Goal: Transaction & Acquisition: Book appointment/travel/reservation

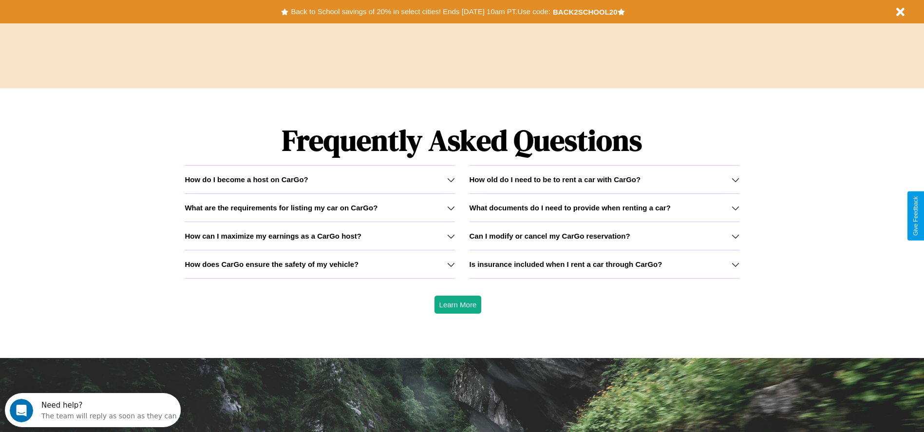
scroll to position [1397, 0]
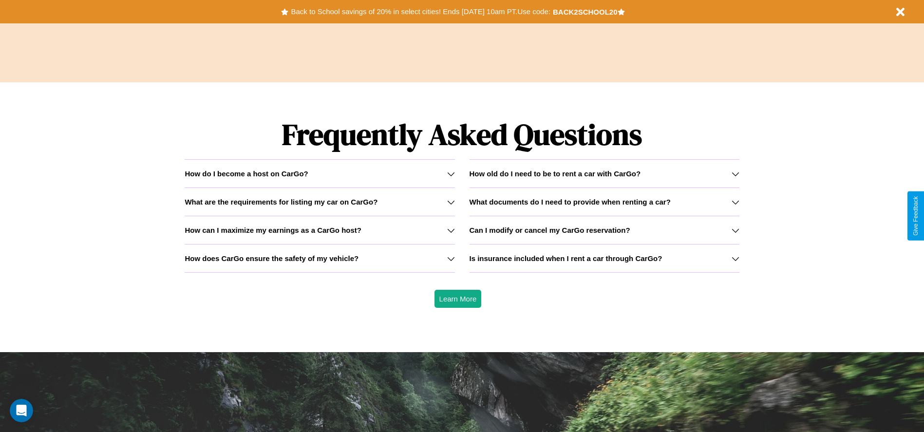
click at [320, 202] on h3 "What are the requirements for listing my car on CarGo?" at bounding box center [281, 202] width 193 height 8
click at [735, 202] on icon at bounding box center [736, 202] width 8 height 8
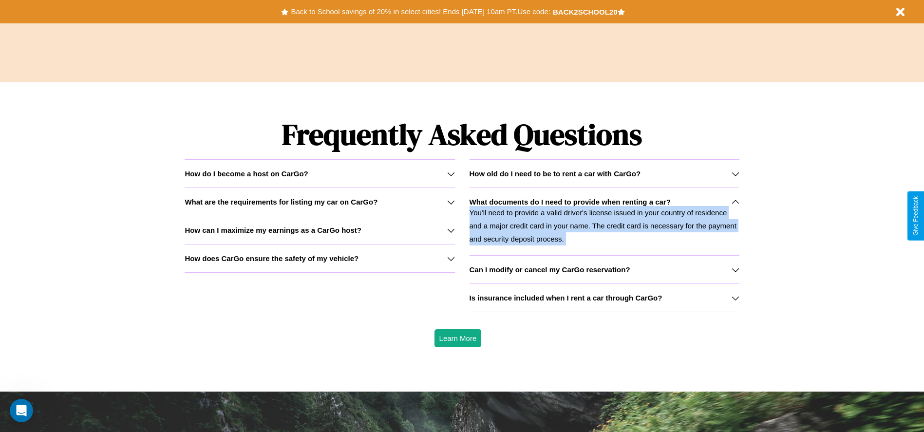
click at [735, 202] on icon at bounding box center [736, 202] width 8 height 8
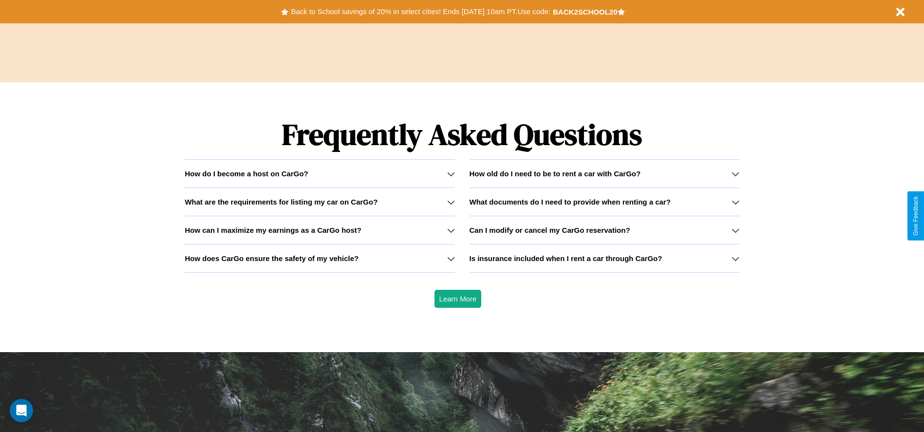
click at [735, 202] on icon at bounding box center [736, 202] width 8 height 8
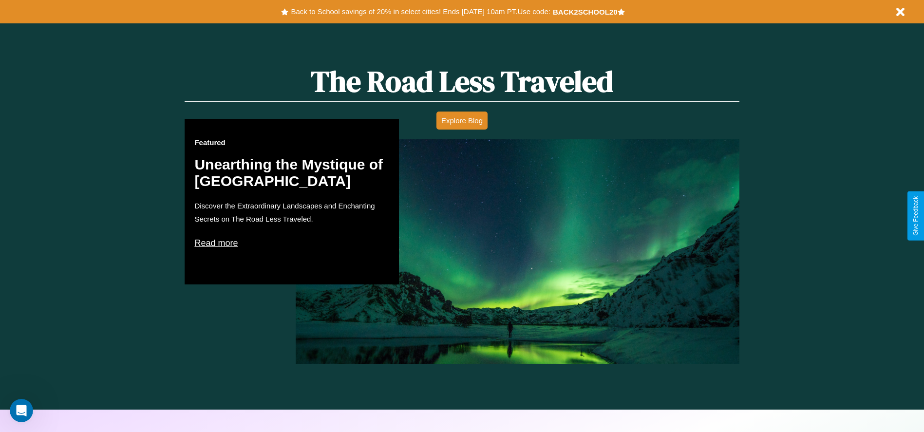
scroll to position [0, 0]
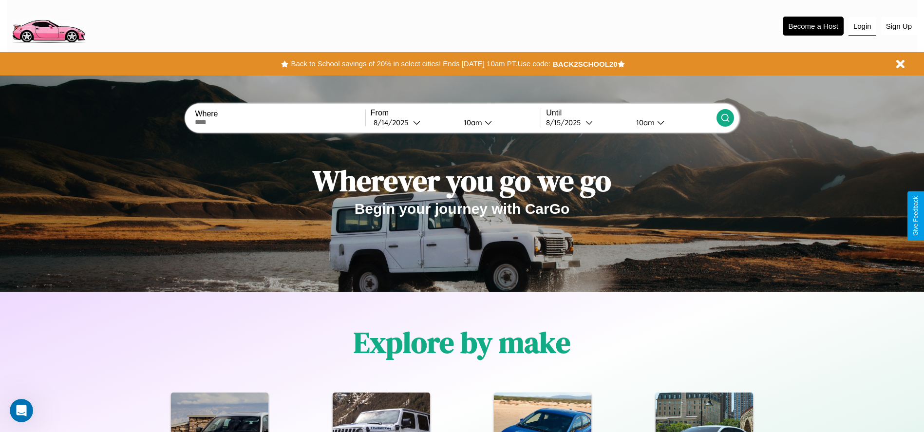
click at [862, 26] on button "Login" at bounding box center [862, 26] width 28 height 19
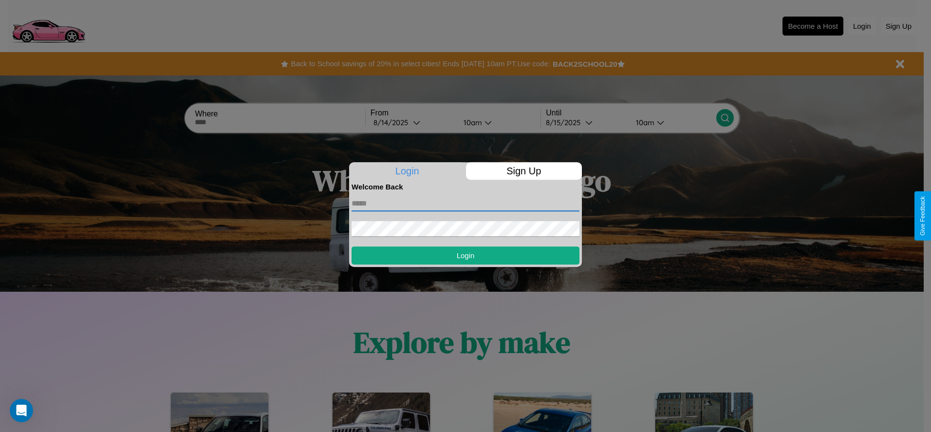
click at [466, 203] on input "text" at bounding box center [466, 204] width 228 height 16
type input "**********"
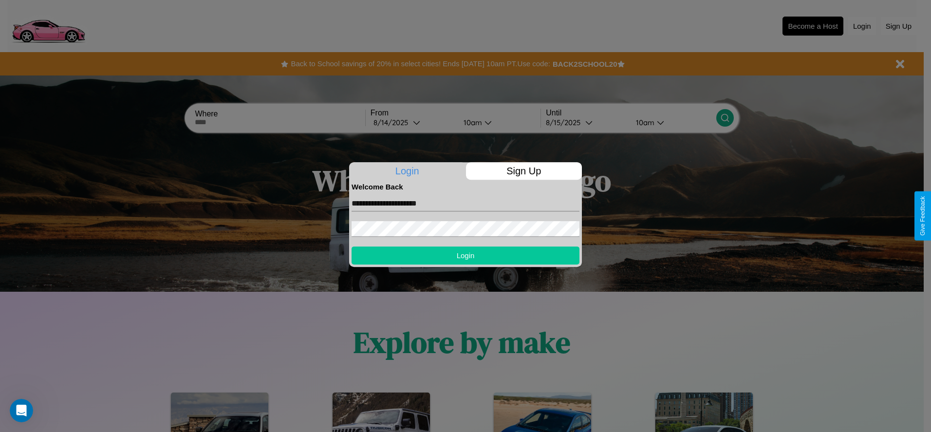
click at [466, 255] on button "Login" at bounding box center [466, 255] width 228 height 18
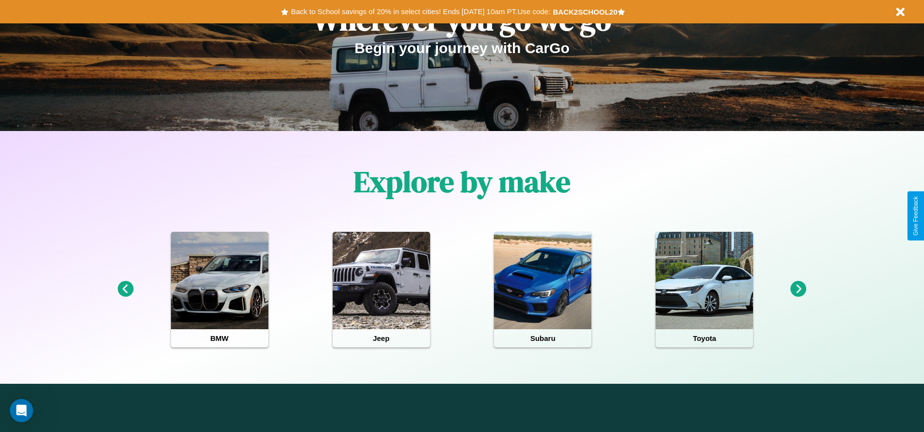
scroll to position [202, 0]
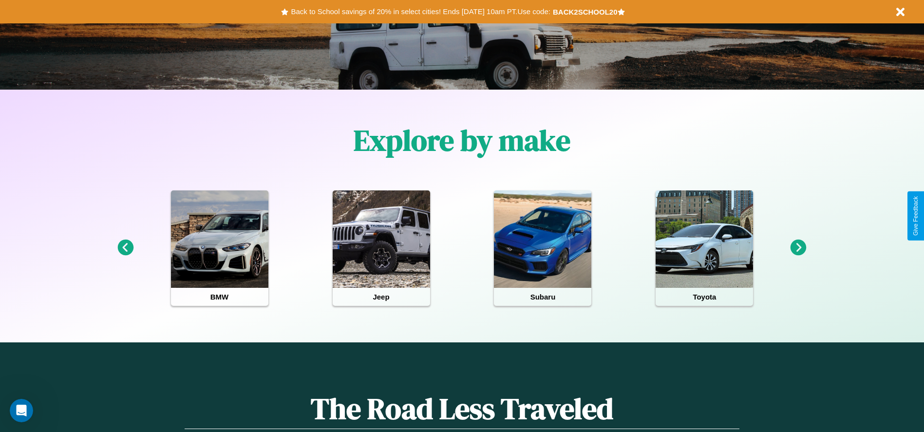
click at [798, 248] on icon at bounding box center [798, 248] width 16 height 16
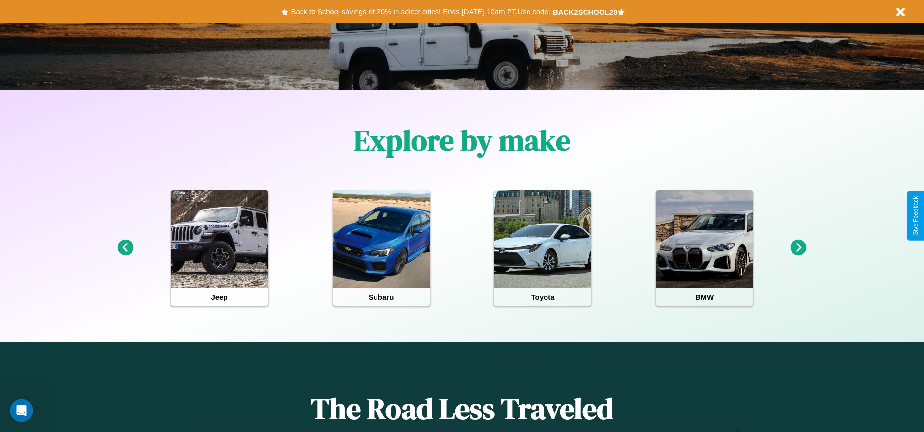
click at [798, 248] on icon at bounding box center [798, 248] width 16 height 16
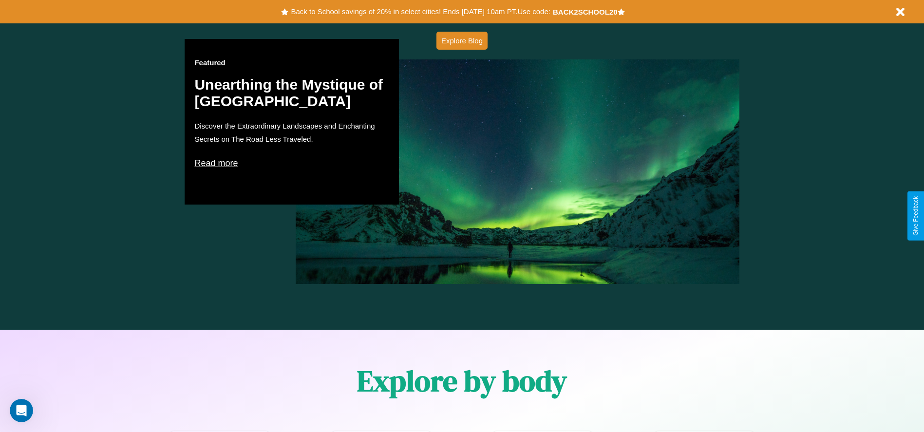
scroll to position [850, 0]
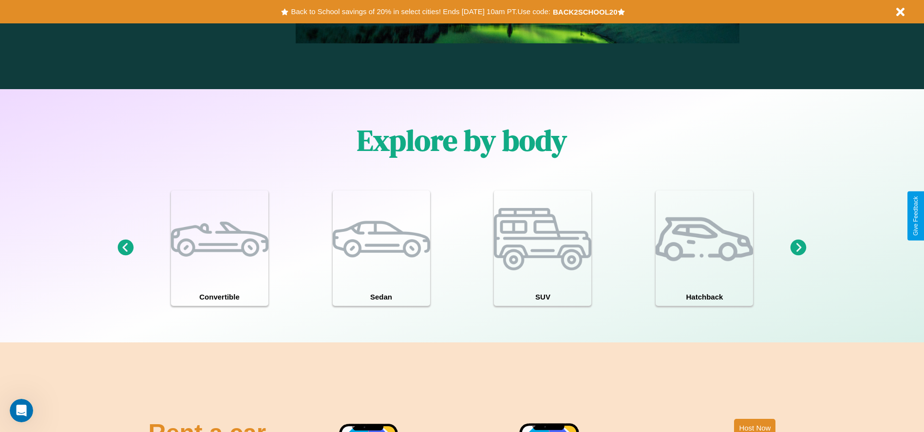
click at [798, 248] on icon at bounding box center [798, 248] width 16 height 16
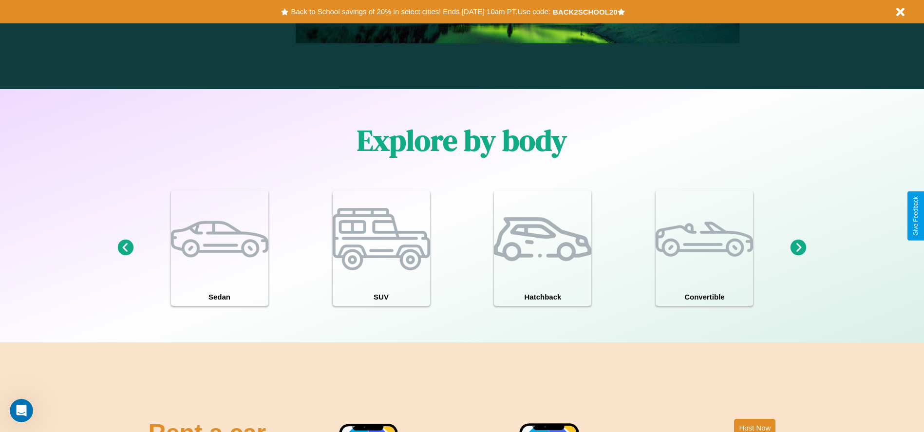
click at [798, 248] on icon at bounding box center [798, 248] width 16 height 16
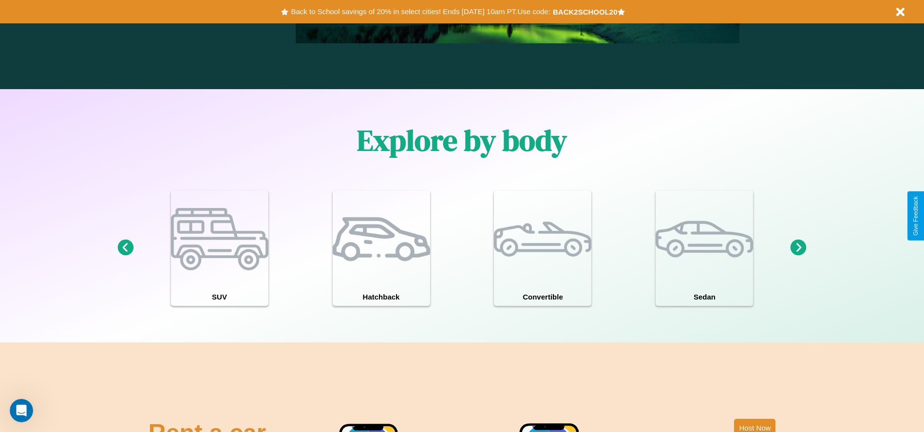
click at [798, 248] on icon at bounding box center [798, 248] width 16 height 16
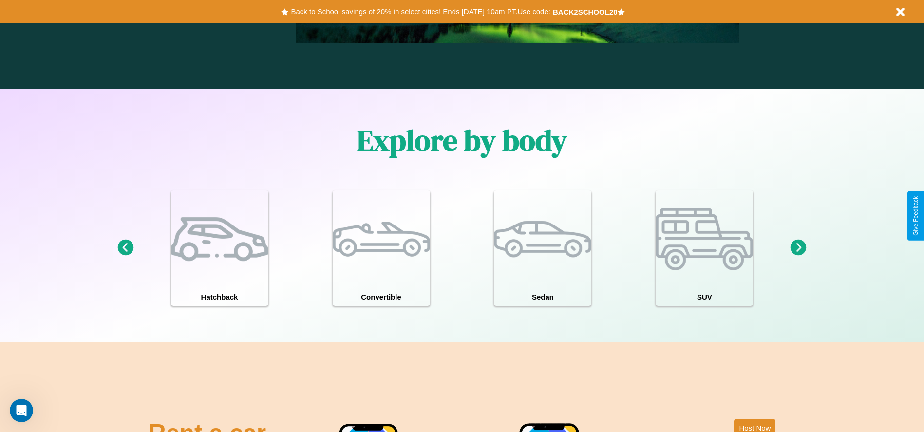
click at [798, 248] on icon at bounding box center [798, 248] width 16 height 16
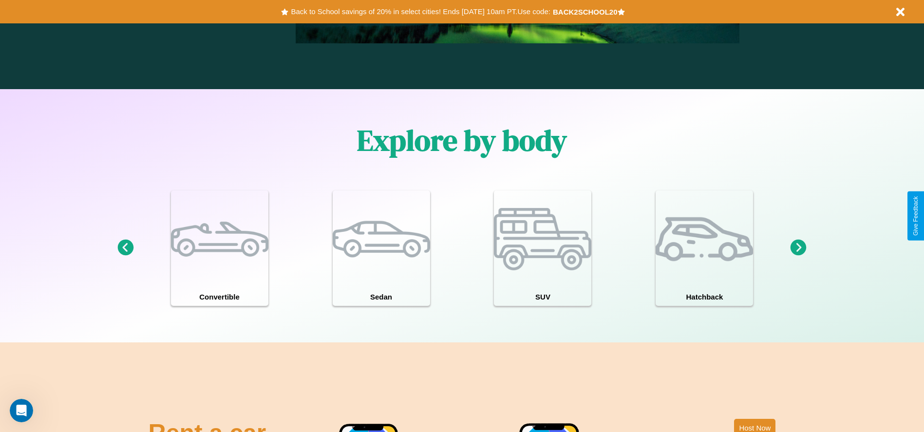
click at [125, 248] on icon at bounding box center [125, 248] width 16 height 16
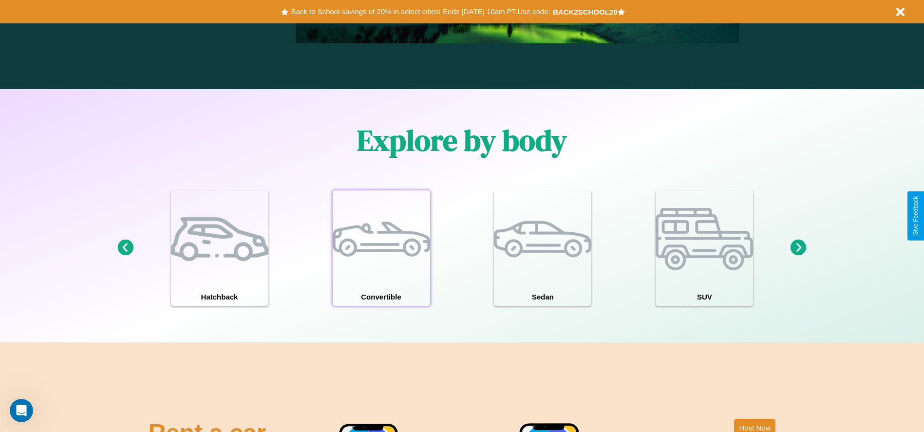
click at [381, 248] on div at bounding box center [381, 238] width 97 height 97
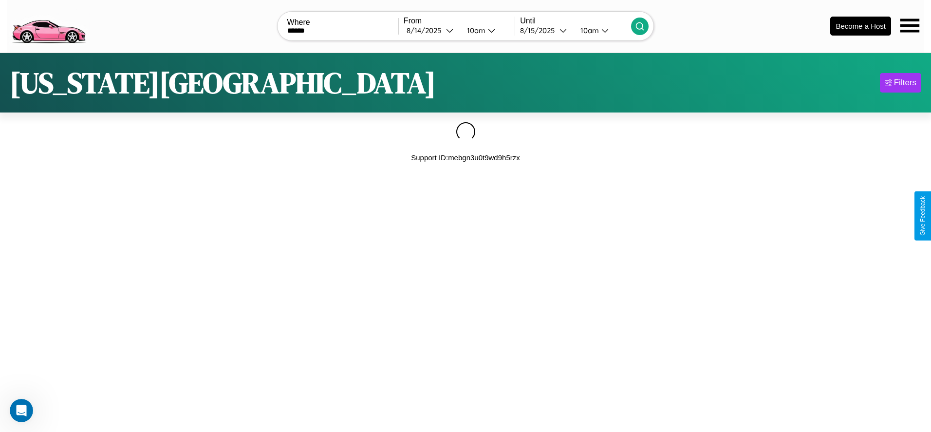
type input "******"
click at [640, 26] on icon at bounding box center [640, 26] width 10 height 10
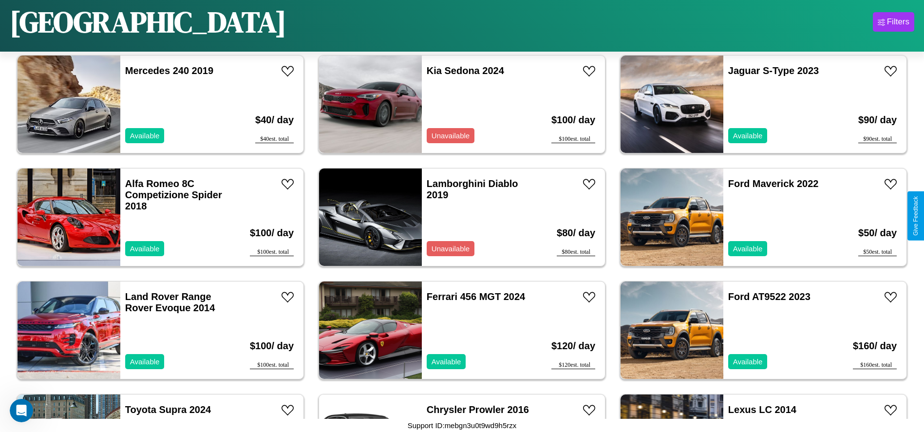
scroll to position [1691, 0]
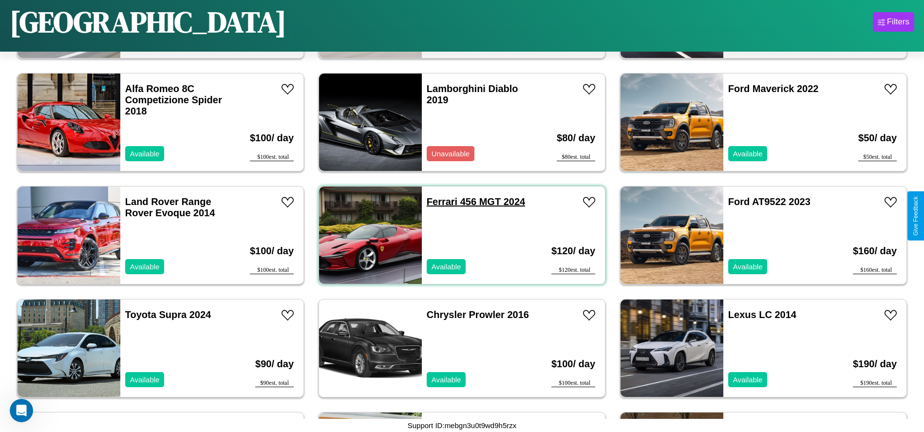
click at [438, 202] on link "Ferrari 456 MGT 2024" at bounding box center [476, 201] width 98 height 11
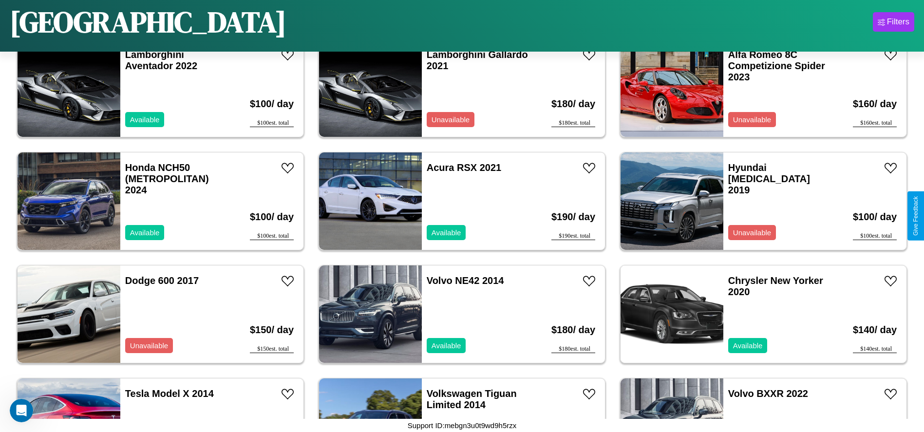
scroll to position [4289, 0]
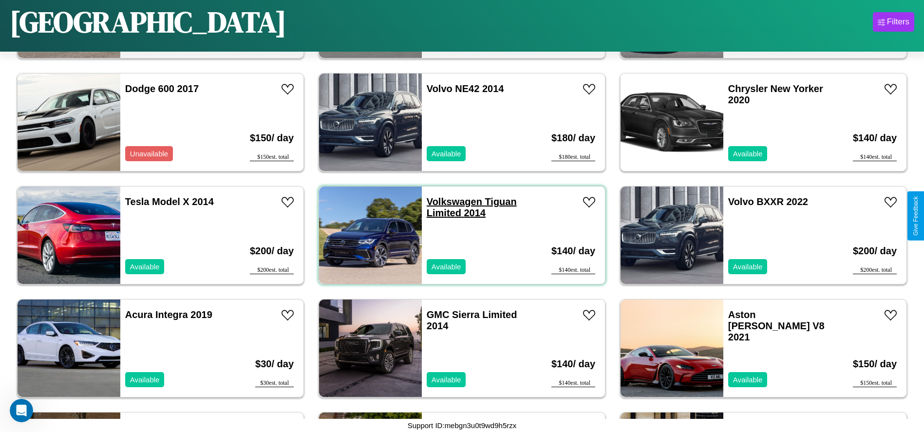
click at [451, 202] on link "Volkswagen Tiguan Limited 2014" at bounding box center [472, 207] width 90 height 22
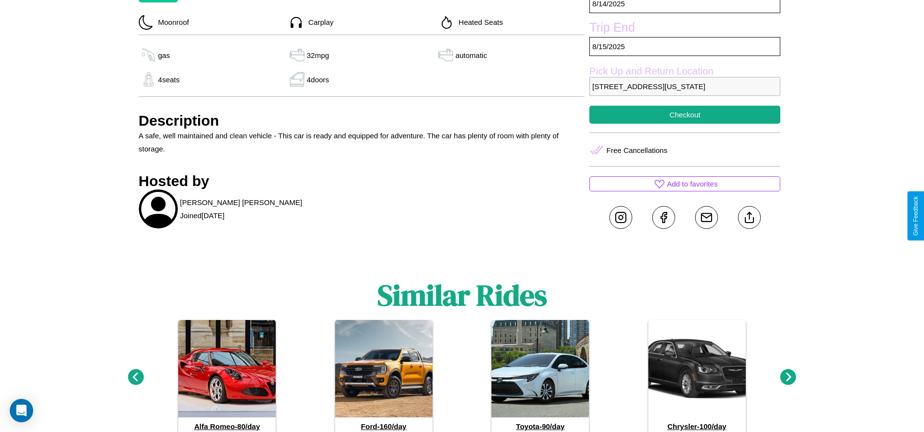
scroll to position [511, 0]
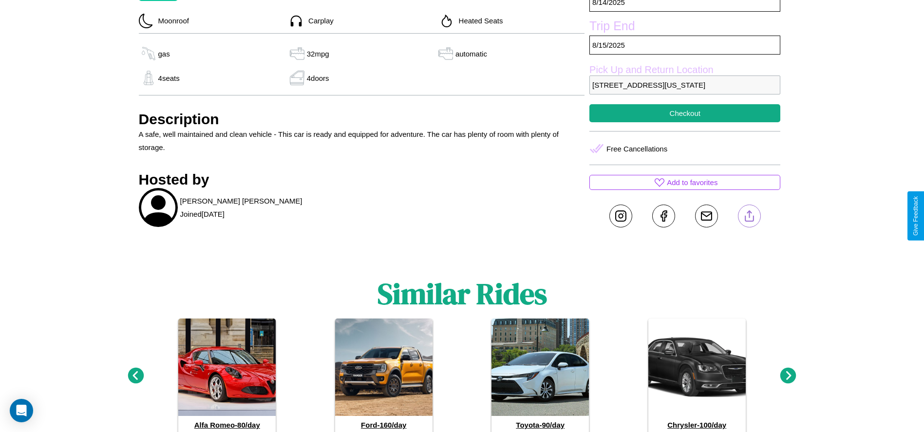
click at [749, 216] on line at bounding box center [749, 214] width 0 height 7
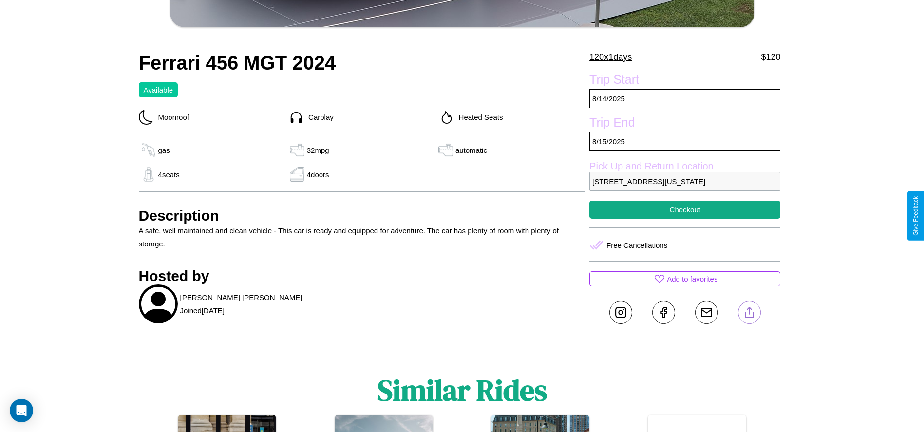
scroll to position [408, 0]
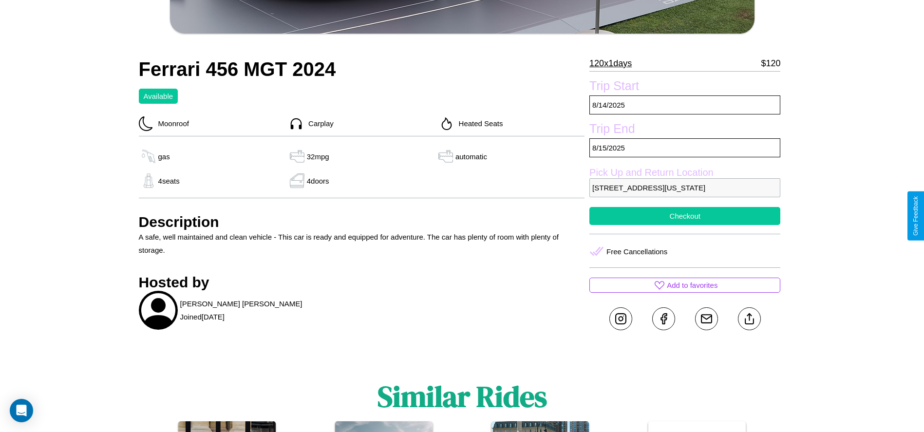
click at [685, 216] on button "Checkout" at bounding box center [684, 216] width 191 height 18
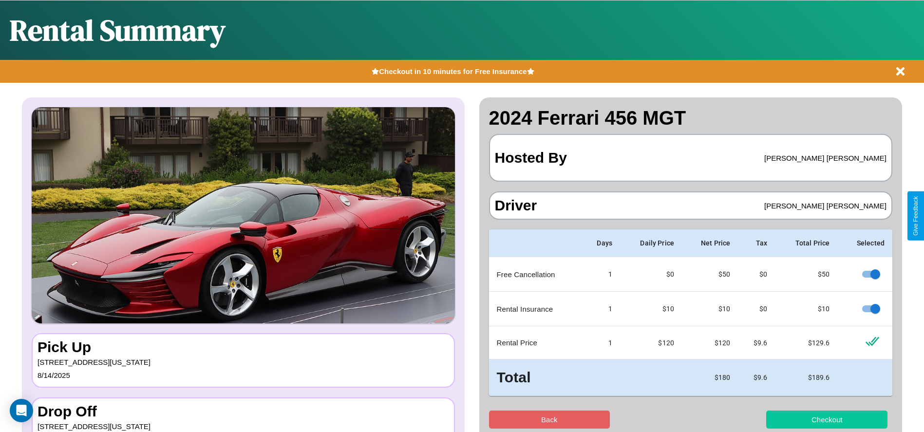
click at [827, 419] on button "Checkout" at bounding box center [826, 420] width 121 height 18
